Goal: Information Seeking & Learning: Find specific page/section

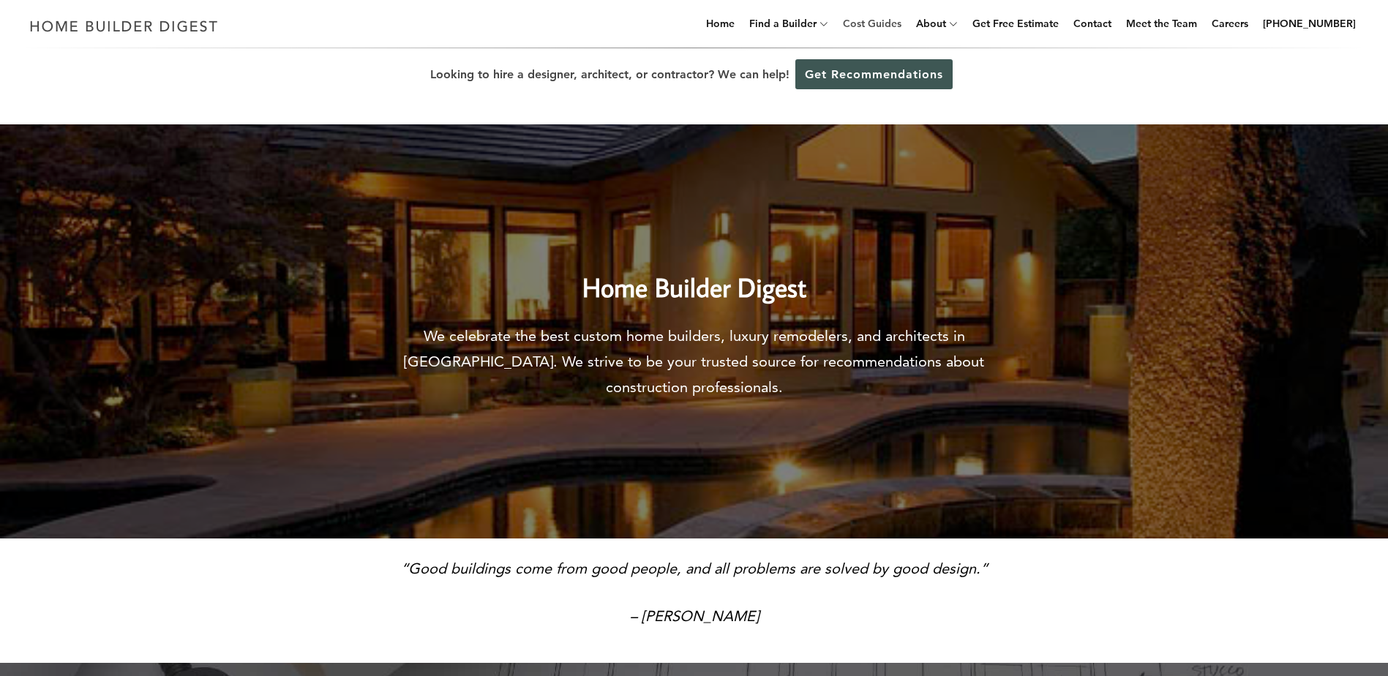
click at [887, 25] on link "Cost Guides" at bounding box center [872, 23] width 70 height 47
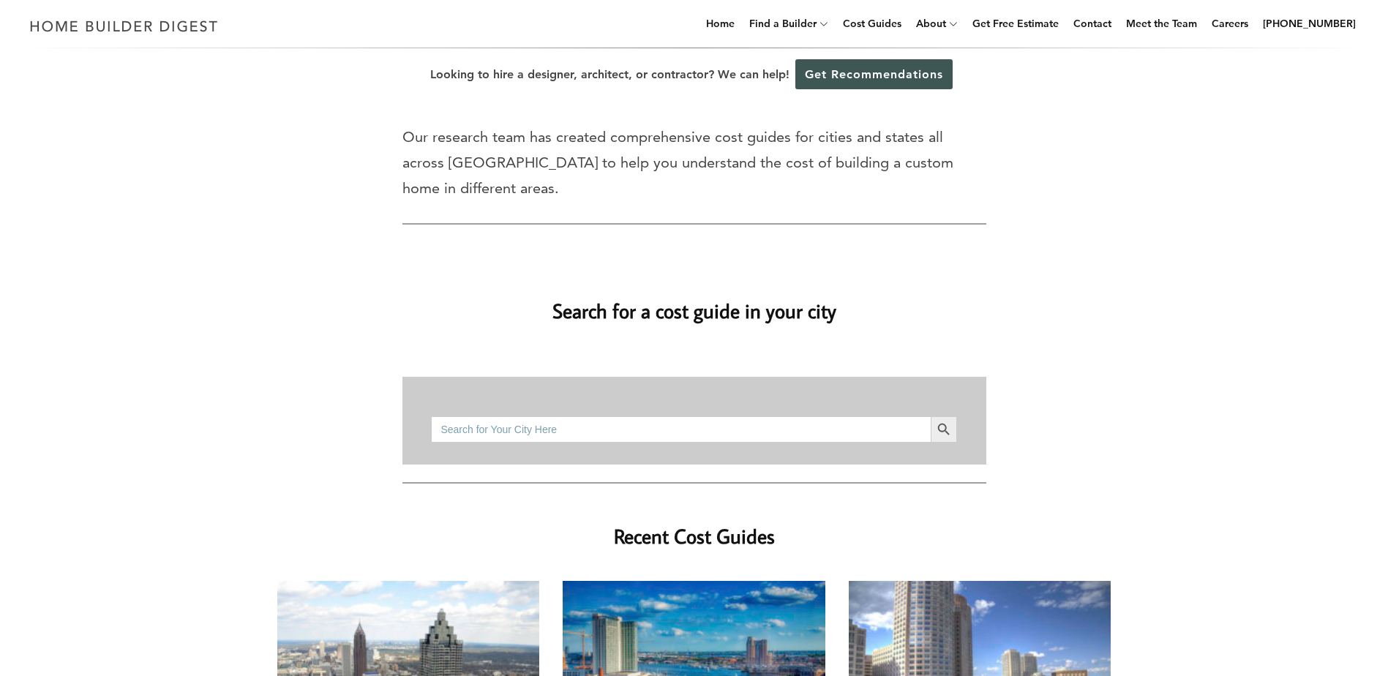
click at [667, 416] on input "Search for:" at bounding box center [680, 429] width 499 height 26
click at [699, 416] on input "Search for:" at bounding box center [680, 429] width 499 height 26
type input "bangor [US_STATE]"
click at [930, 416] on button "Search Button" at bounding box center [943, 429] width 26 height 26
